Goal: Information Seeking & Learning: Learn about a topic

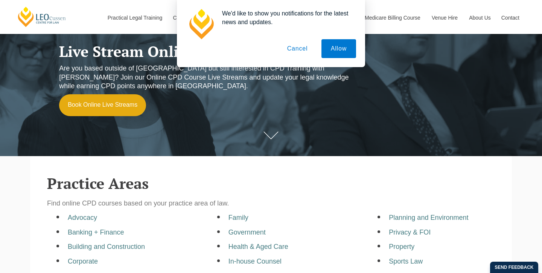
click at [292, 47] on button "Cancel" at bounding box center [298, 48] width 40 height 19
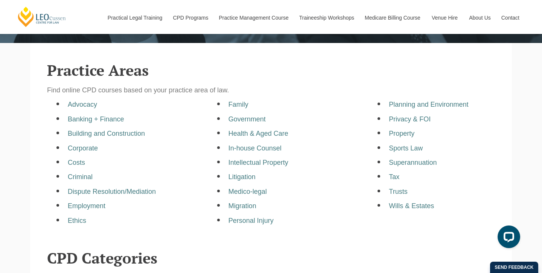
scroll to position [192, 0]
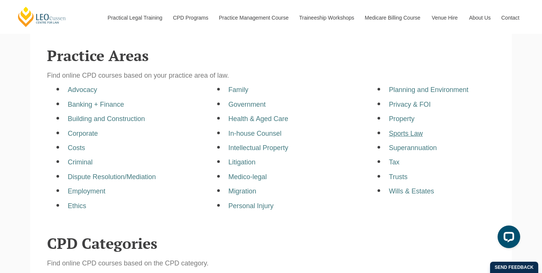
click at [405, 137] on a=pages/cpd-programs&taxons=pages/cpd-programs/practice-area/sports-law"] "Sports Law" at bounding box center [406, 133] width 34 height 8
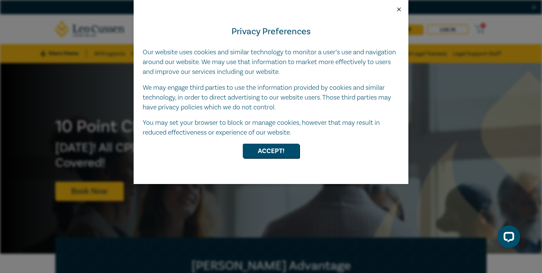
click at [396, 9] on button "Close" at bounding box center [399, 9] width 7 height 7
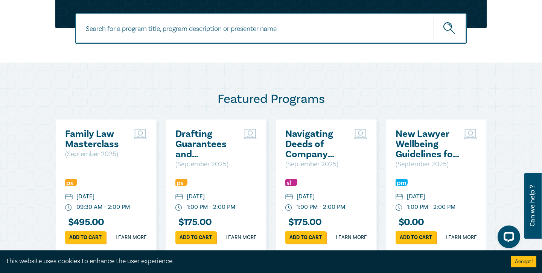
scroll to position [380, 0]
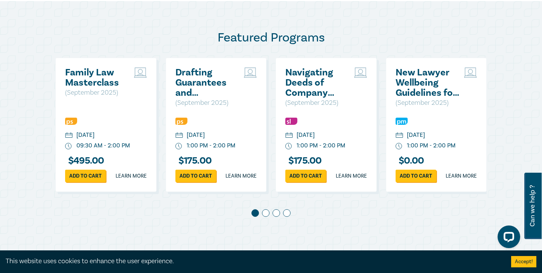
click at [268, 216] on span at bounding box center [266, 213] width 8 height 8
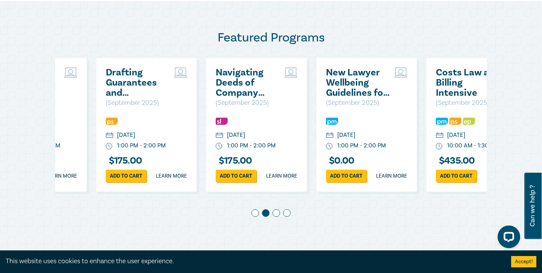
scroll to position [0, 110]
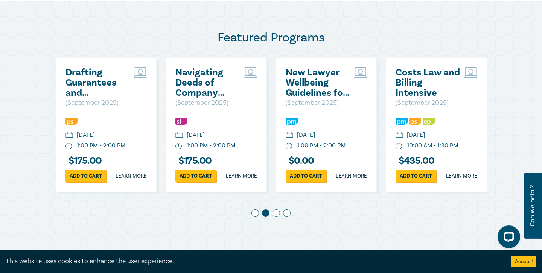
click at [277, 216] on span at bounding box center [277, 213] width 8 height 8
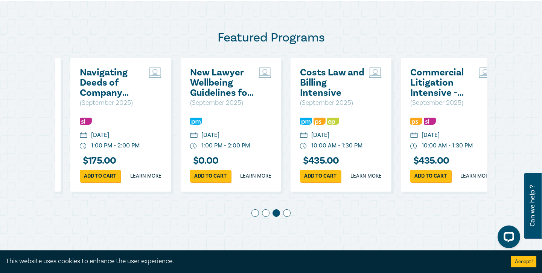
scroll to position [0, 220]
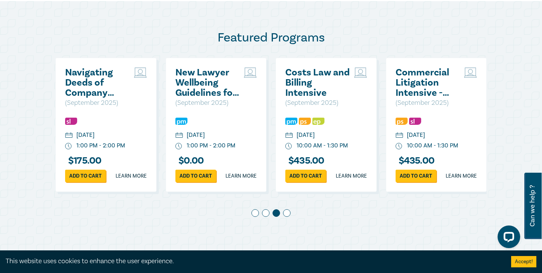
click at [286, 216] on span at bounding box center [287, 213] width 8 height 8
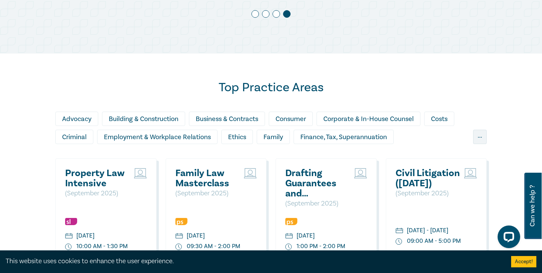
scroll to position [614, 0]
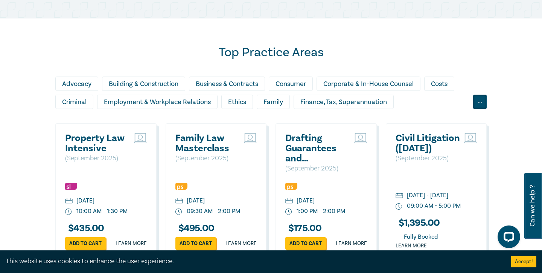
click at [484, 109] on div "..." at bounding box center [480, 101] width 14 height 14
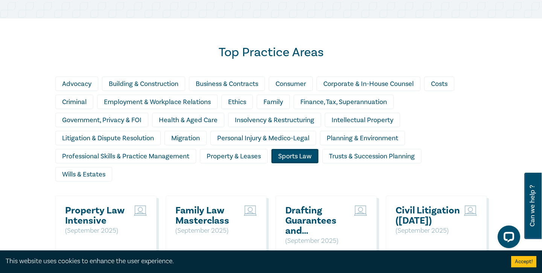
click at [309, 163] on div "Sports Law" at bounding box center [294, 156] width 47 height 14
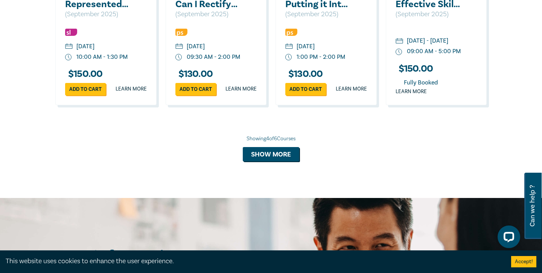
scroll to position [806, 0]
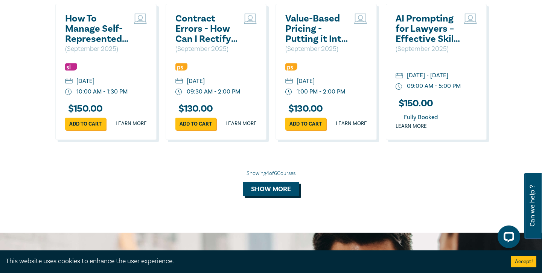
click at [289, 196] on button "Show more" at bounding box center [271, 188] width 56 height 14
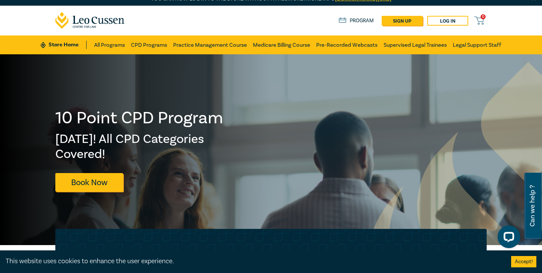
scroll to position [0, 0]
